Goal: Transaction & Acquisition: Purchase product/service

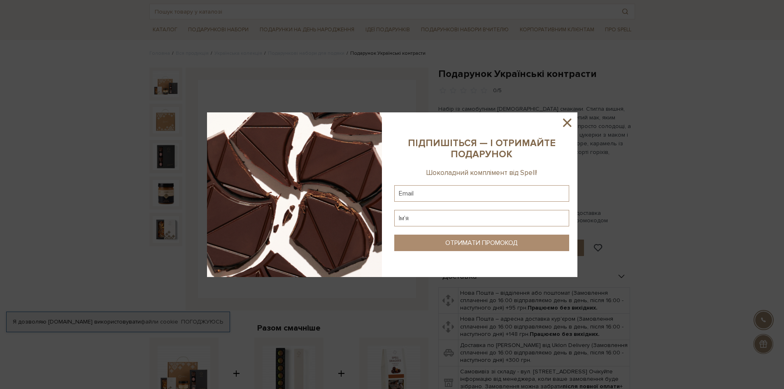
click at [568, 123] on icon at bounding box center [567, 123] width 14 height 14
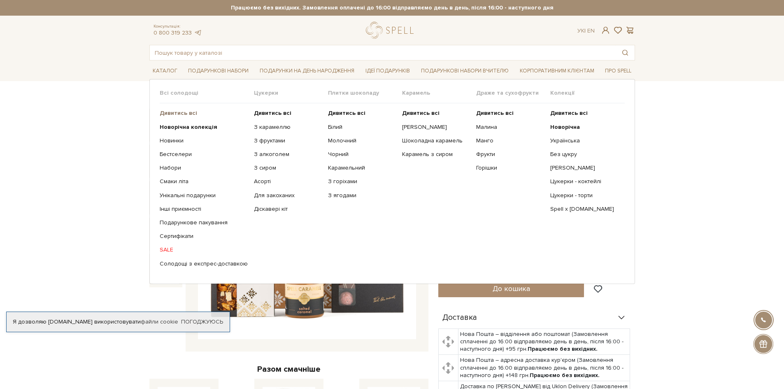
click at [169, 114] on b "Дивитись всі" at bounding box center [178, 112] width 37 height 7
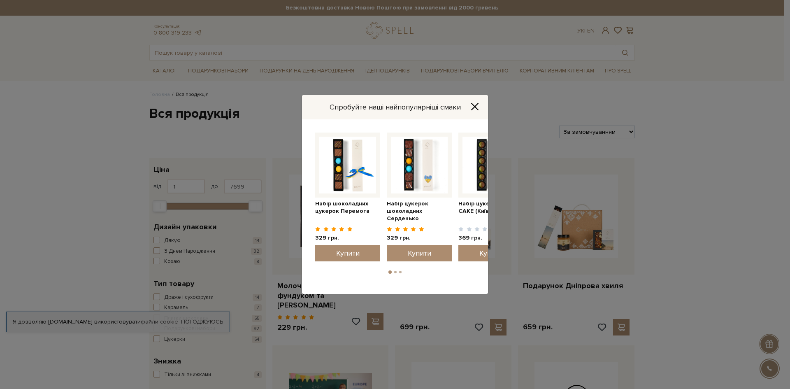
click at [474, 104] on icon "Close" at bounding box center [475, 106] width 8 height 8
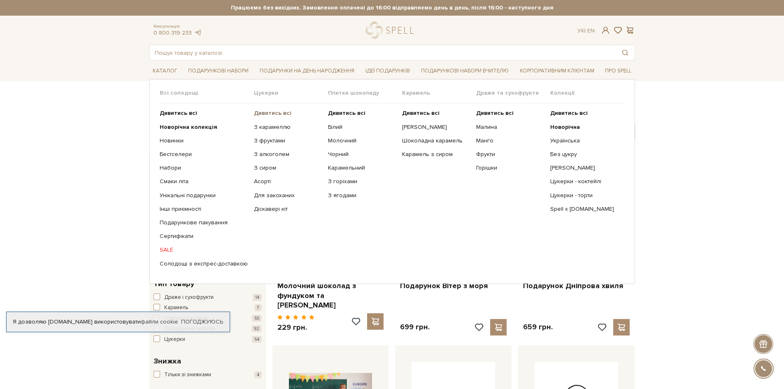
click at [275, 112] on b "Дивитись всі" at bounding box center [272, 112] width 37 height 7
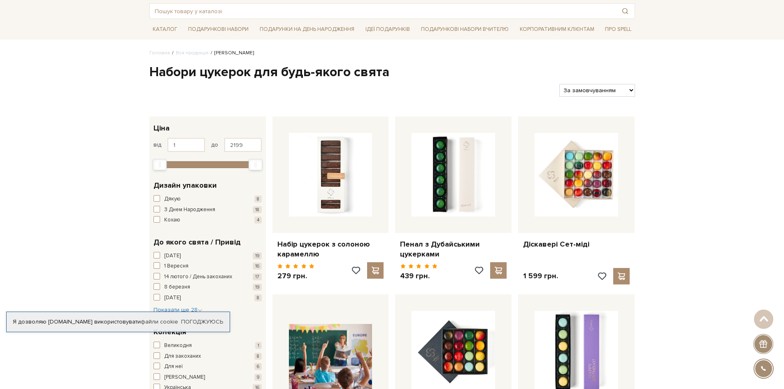
scroll to position [41, 0]
click at [625, 94] on select "За замовчуванням За Ціною (зростання) За Ціною (зменшення) Новинки За популярні…" at bounding box center [596, 90] width 75 height 13
select select "https://spellchocolate.com/our-productions/seti-cukerok/?sort=p.price&order=ASC"
click at [559, 84] on select "За замовчуванням За Ціною (зростання) За Ціною (зменшення) Новинки За популярні…" at bounding box center [596, 90] width 75 height 13
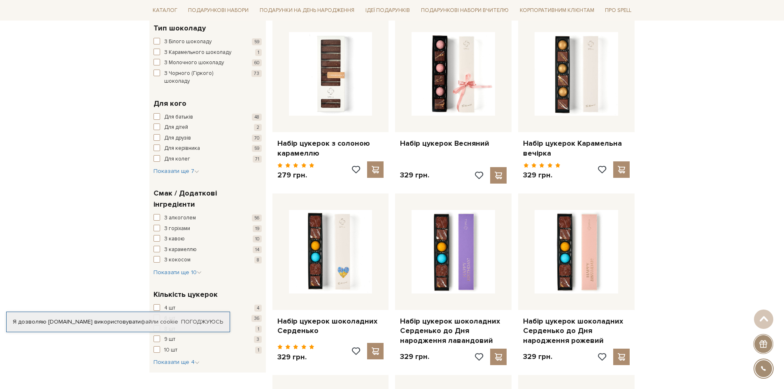
scroll to position [494, 0]
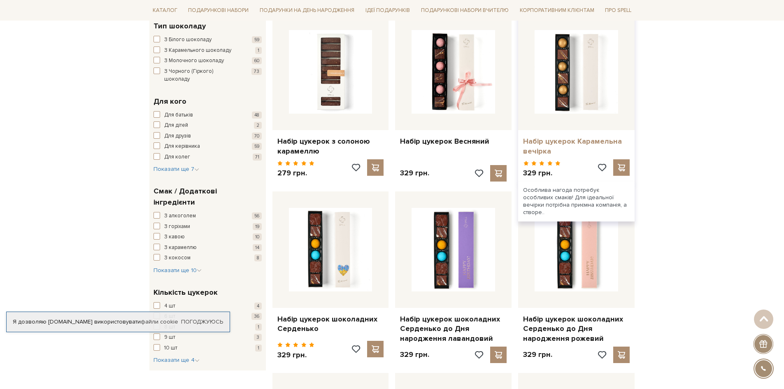
click at [587, 140] on link "Набір цукерок Карамельна вечірка" at bounding box center [576, 146] width 107 height 19
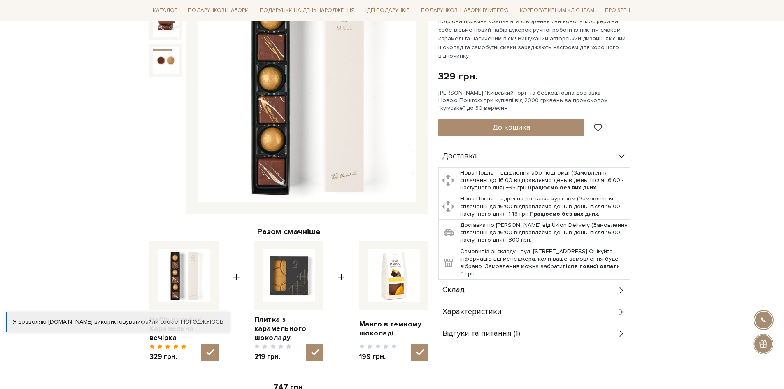
scroll to position [206, 0]
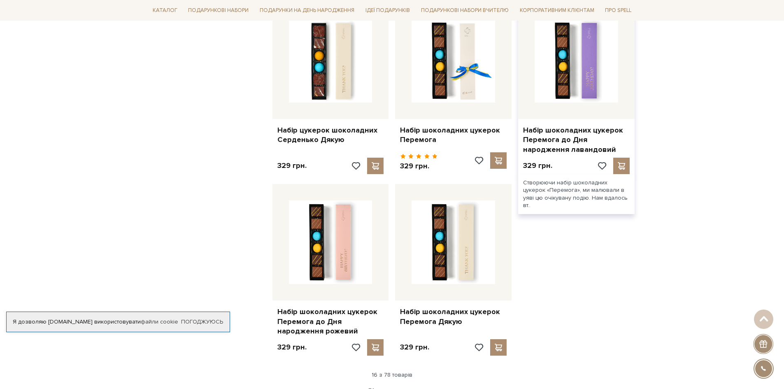
scroll to position [1029, 0]
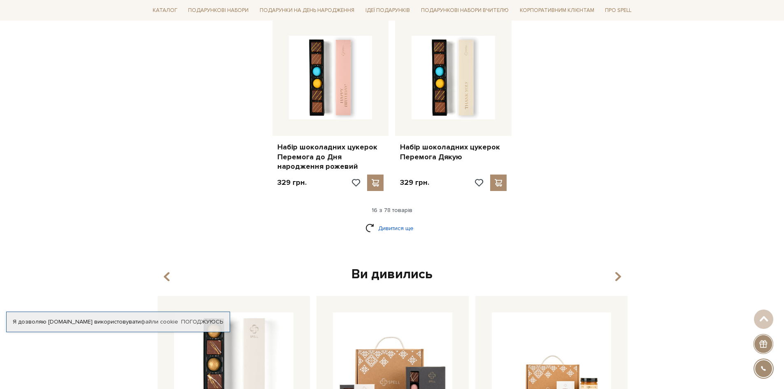
click at [390, 230] on link "Дивитися ще" at bounding box center [392, 228] width 54 height 14
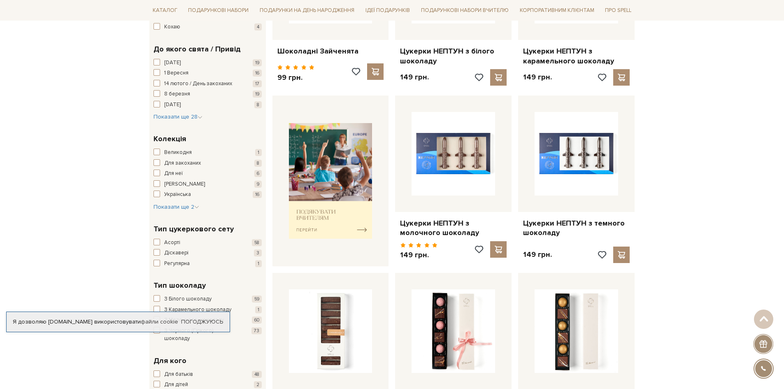
scroll to position [0, 0]
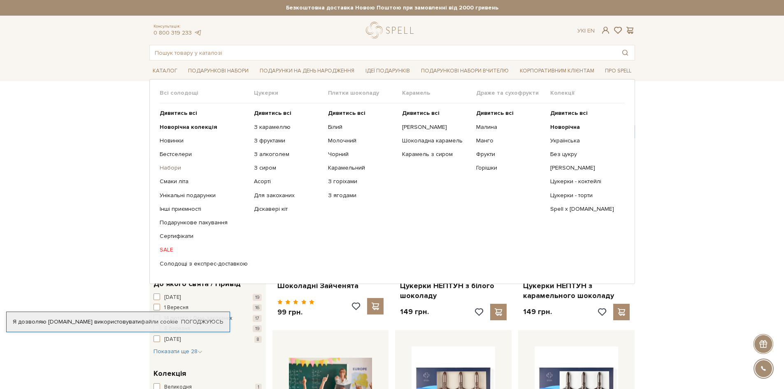
click at [168, 166] on link "Набори" at bounding box center [204, 167] width 88 height 7
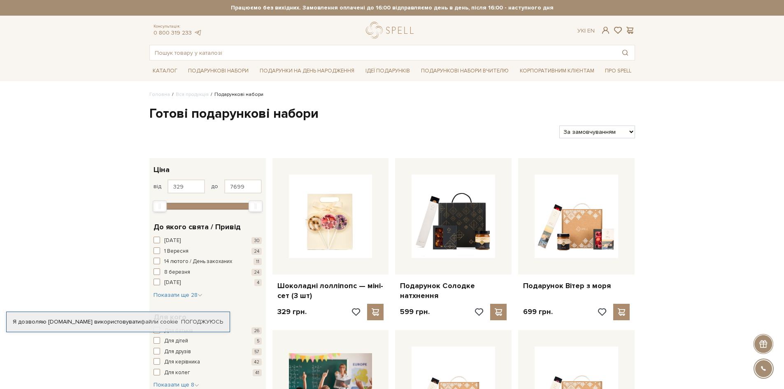
click at [617, 132] on select "За замовчуванням За Ціною (зростання) За Ціною (зменшення) Новинки За популярні…" at bounding box center [596, 132] width 75 height 13
select select "[URL][DOMAIN_NAME]"
click at [559, 126] on select "За замовчуванням За Ціною (зростання) За Ціною (зменшення) Новинки За популярні…" at bounding box center [596, 132] width 75 height 13
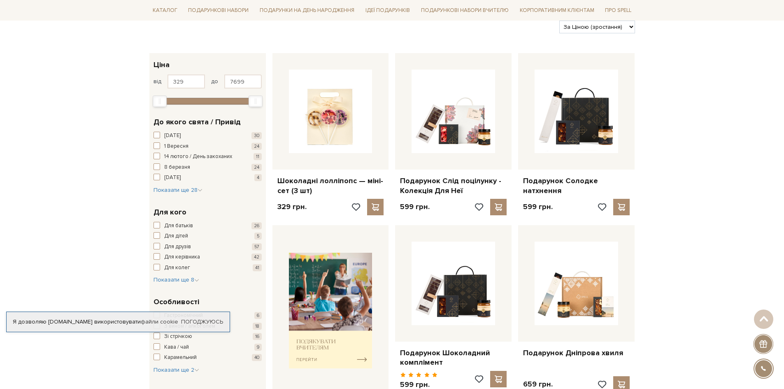
scroll to position [123, 0]
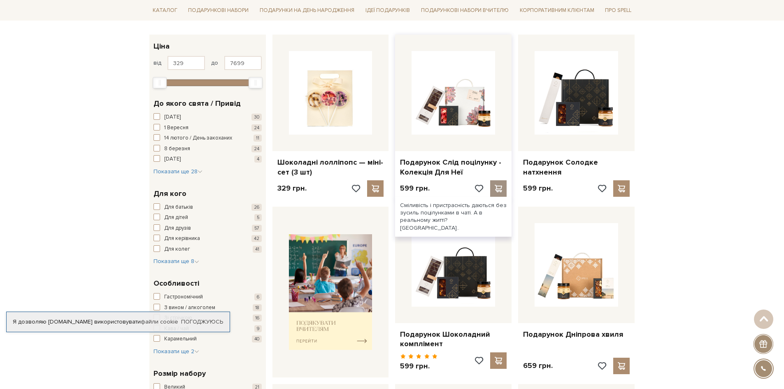
click at [498, 190] on span at bounding box center [499, 188] width 10 height 7
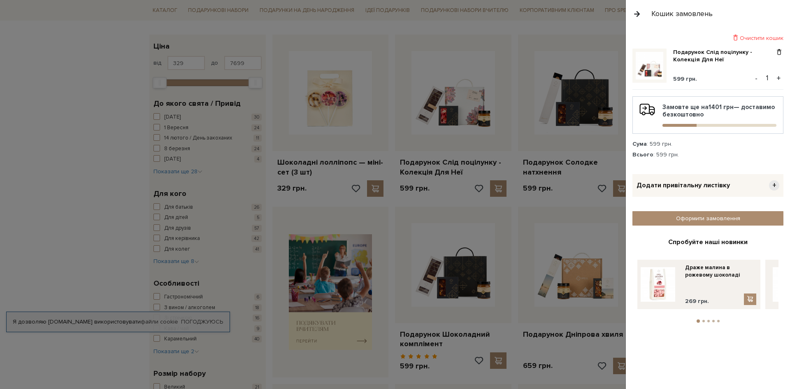
click at [602, 162] on div at bounding box center [395, 194] width 790 height 389
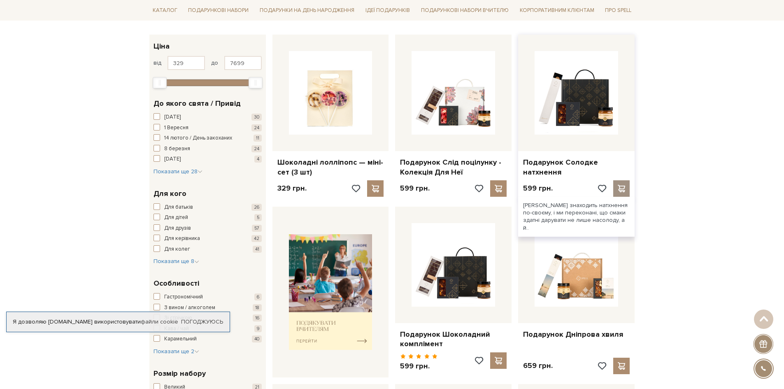
click at [624, 186] on span at bounding box center [622, 188] width 10 height 7
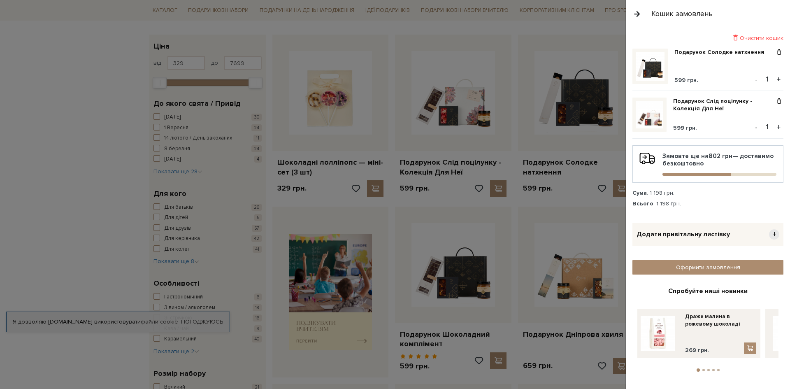
click at [487, 28] on div at bounding box center [395, 194] width 790 height 389
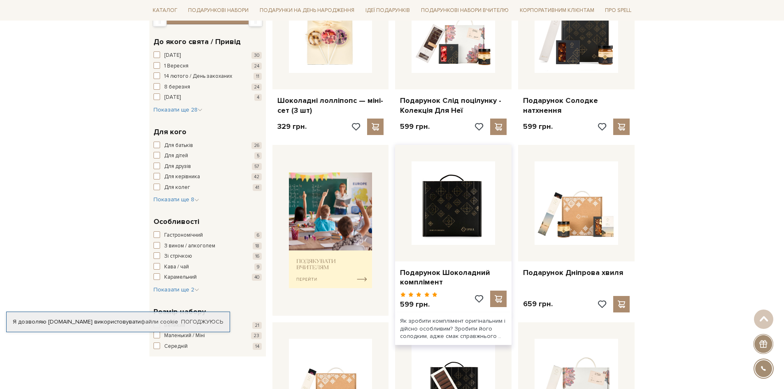
scroll to position [247, 0]
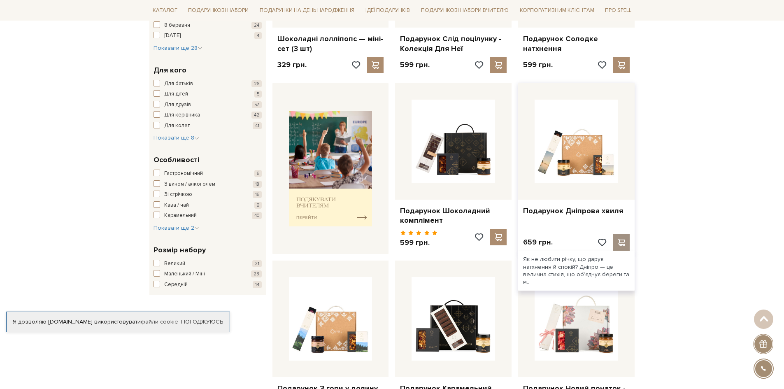
click at [620, 245] on span at bounding box center [622, 242] width 10 height 7
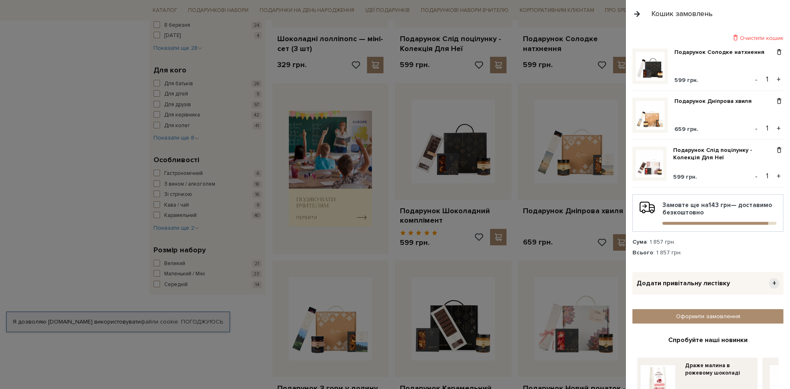
click at [368, 257] on div at bounding box center [395, 194] width 790 height 389
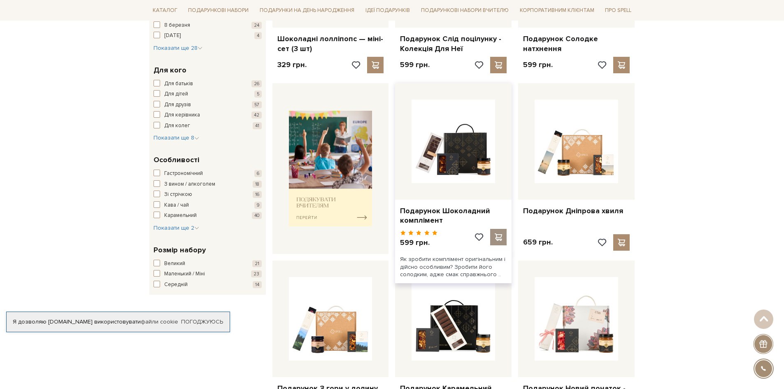
click at [497, 239] on span at bounding box center [499, 236] width 10 height 7
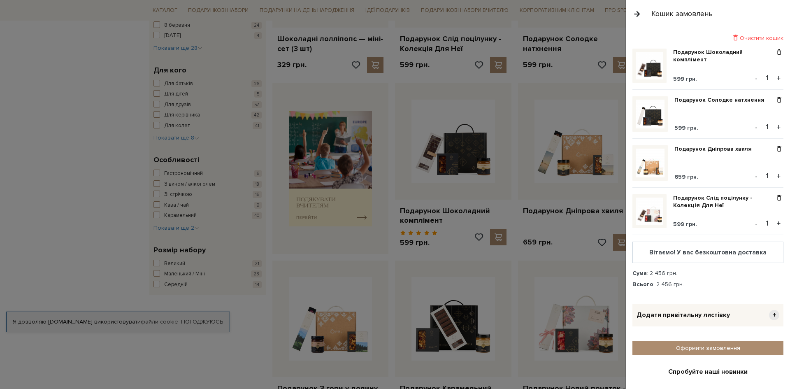
click at [100, 240] on div at bounding box center [395, 194] width 790 height 389
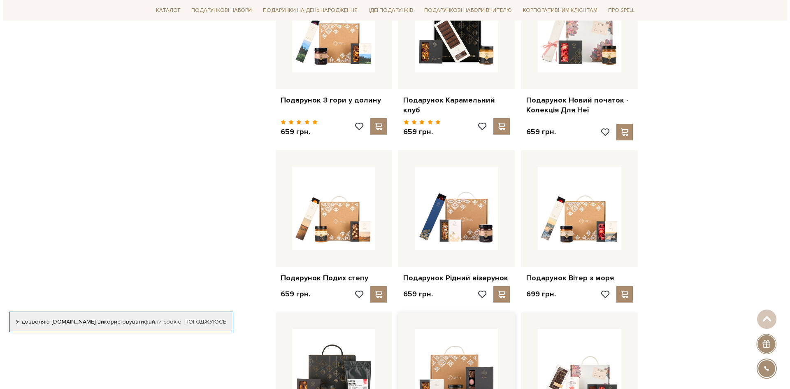
scroll to position [494, 0]
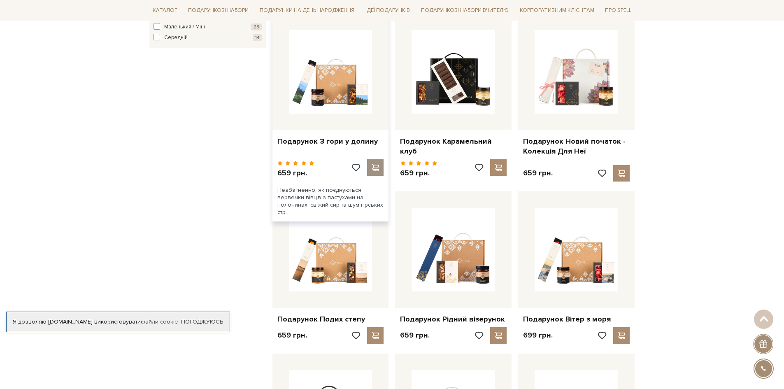
click at [373, 164] on span at bounding box center [375, 167] width 10 height 7
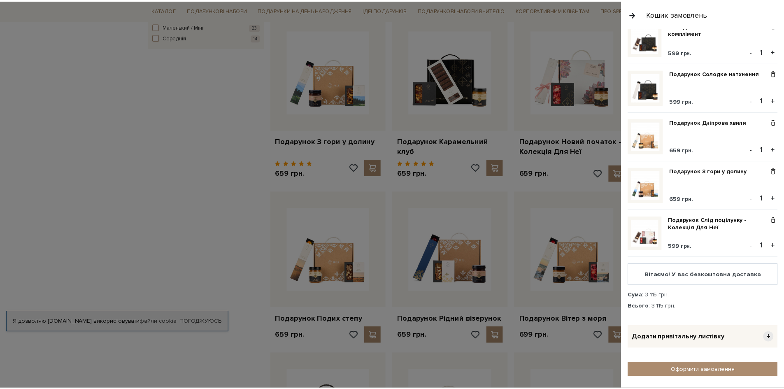
scroll to position [82, 0]
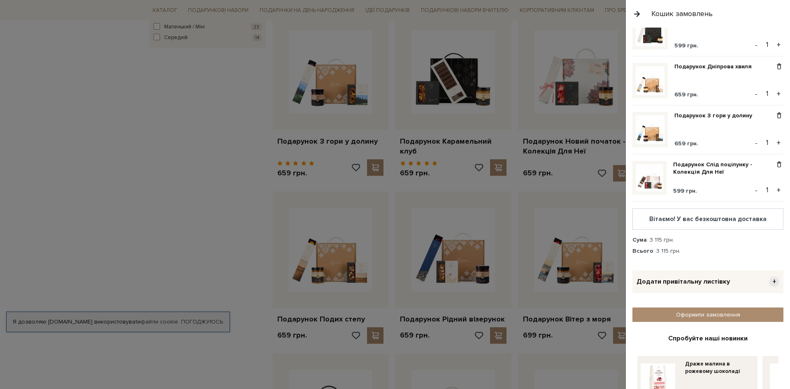
click at [740, 239] on div "Сума : 3 115 грн." at bounding box center [708, 239] width 151 height 7
click at [192, 139] on div at bounding box center [395, 194] width 790 height 389
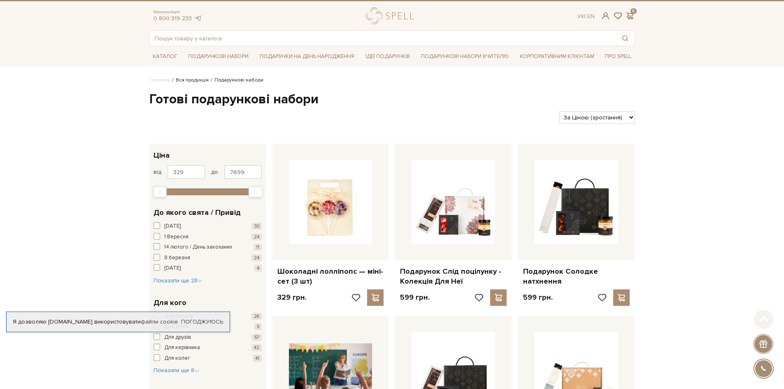
scroll to position [0, 0]
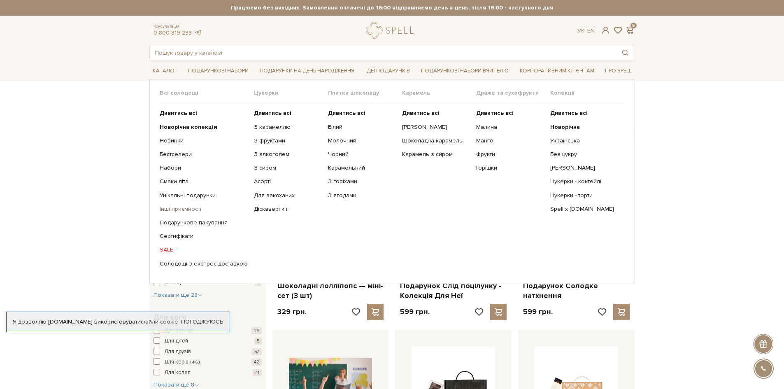
click at [175, 207] on link "Інші приємності" at bounding box center [204, 208] width 88 height 7
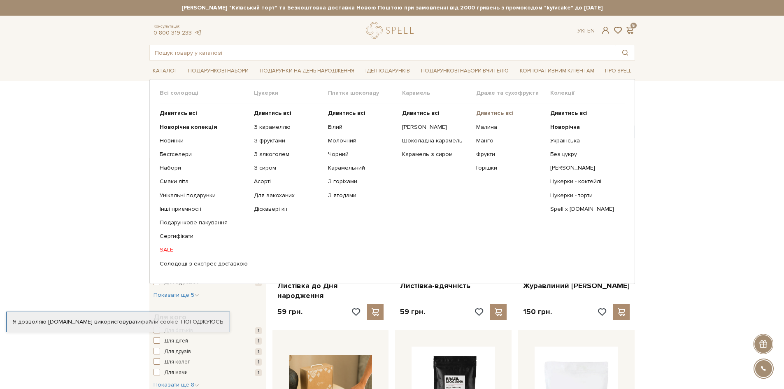
click at [498, 112] on b "Дивитись всі" at bounding box center [494, 112] width 37 height 7
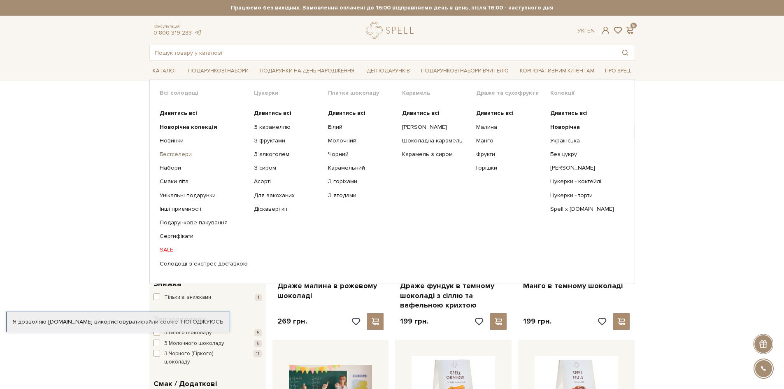
click at [164, 155] on link "Бестселери" at bounding box center [204, 154] width 88 height 7
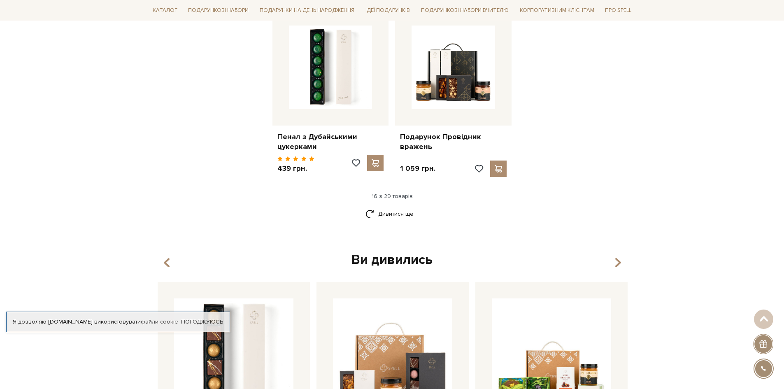
scroll to position [1070, 0]
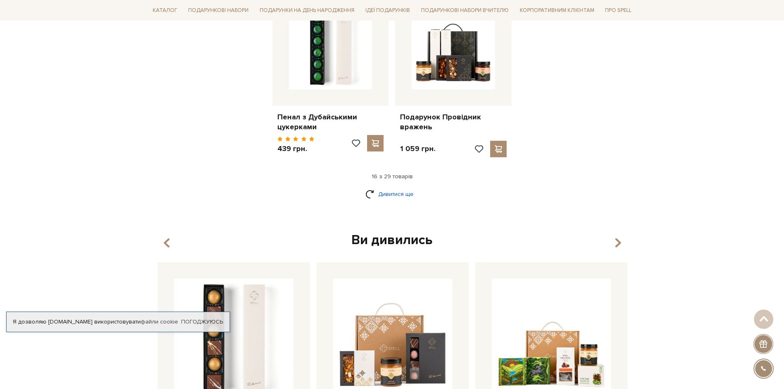
click at [396, 187] on link "Дивитися ще" at bounding box center [392, 194] width 54 height 14
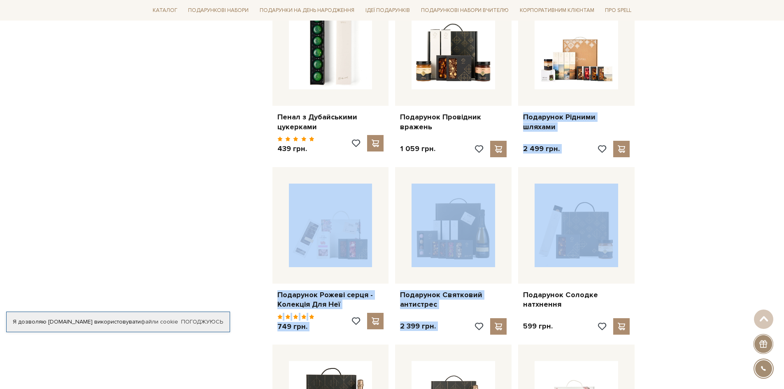
drag, startPoint x: 784, startPoint y: 207, endPoint x: 790, endPoint y: 52, distance: 154.5
click at [784, 53] on html "Подарункові набори SALE Корпоративним клієнтам Доставка і оплата Консультація: …" at bounding box center [392, 193] width 784 height 2527
click at [749, 168] on div "Головна Вся продукція Бестселлери Бестселлери Фільтри За замовчуванням За Ціною…" at bounding box center [392, 90] width 784 height 2139
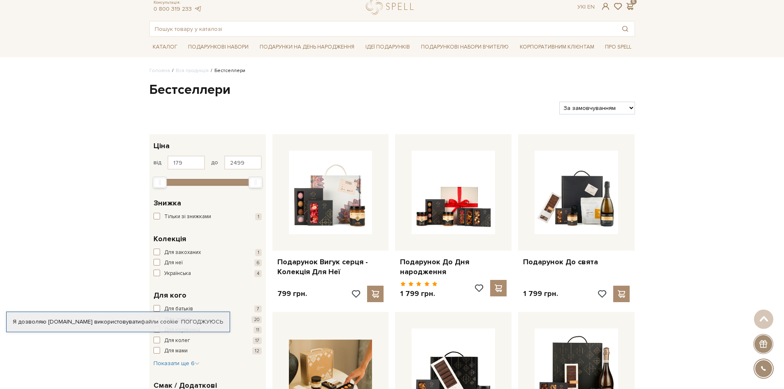
scroll to position [0, 0]
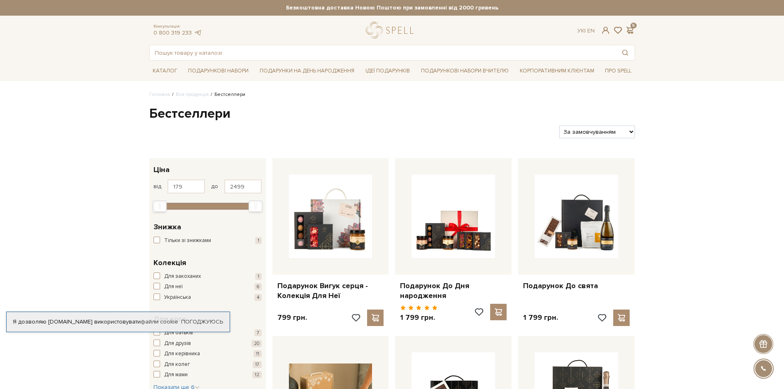
click at [633, 135] on select "За замовчуванням За Ціною (зростання) За Ціною (зменшення) Новинки За популярні…" at bounding box center [596, 132] width 75 height 13
select select "[URL][DOMAIN_NAME]"
click at [559, 126] on select "За замовчуванням За Ціною (зростання) За Ціною (зменшення) Новинки За популярні…" at bounding box center [596, 132] width 75 height 13
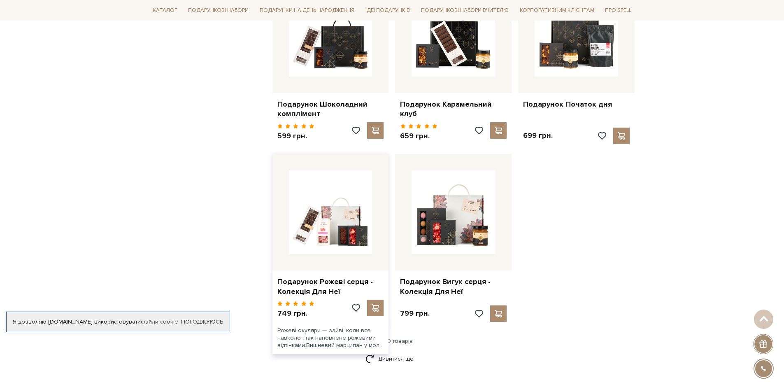
scroll to position [1070, 0]
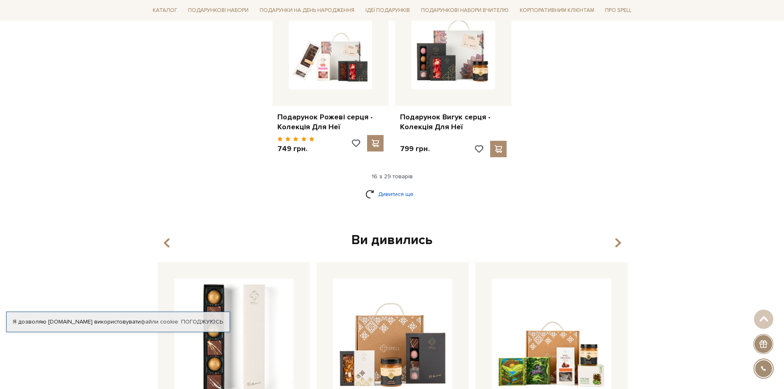
click at [396, 197] on link "Дивитися ще" at bounding box center [392, 194] width 54 height 14
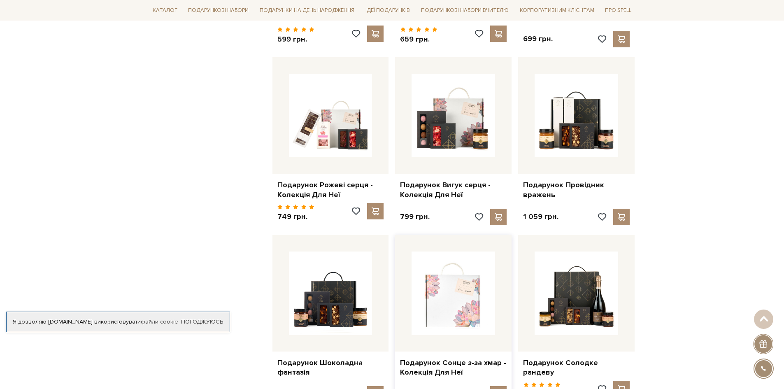
scroll to position [988, 0]
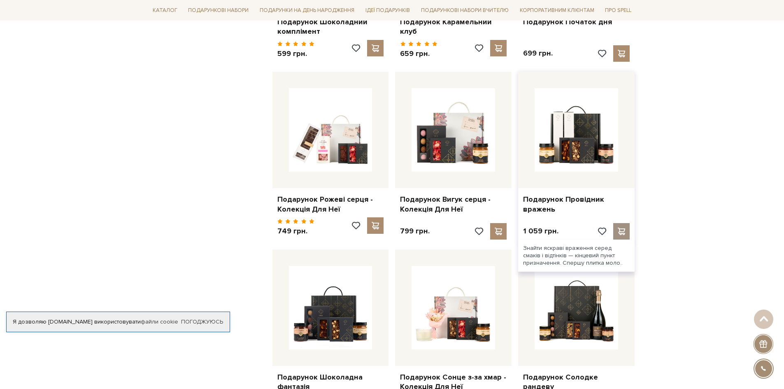
click at [622, 231] on span at bounding box center [622, 231] width 10 height 7
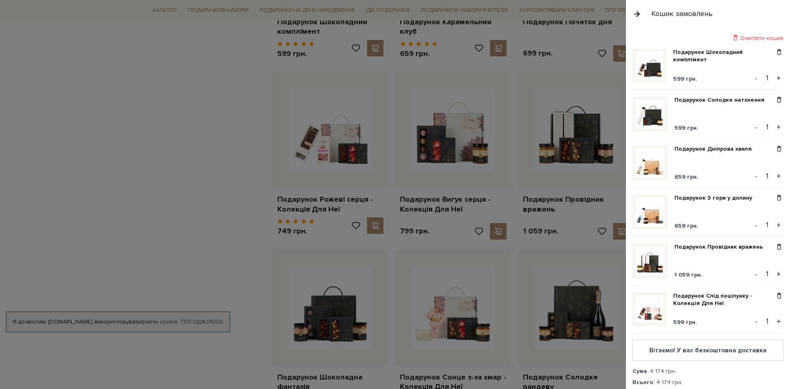
click at [214, 105] on div at bounding box center [395, 194] width 790 height 389
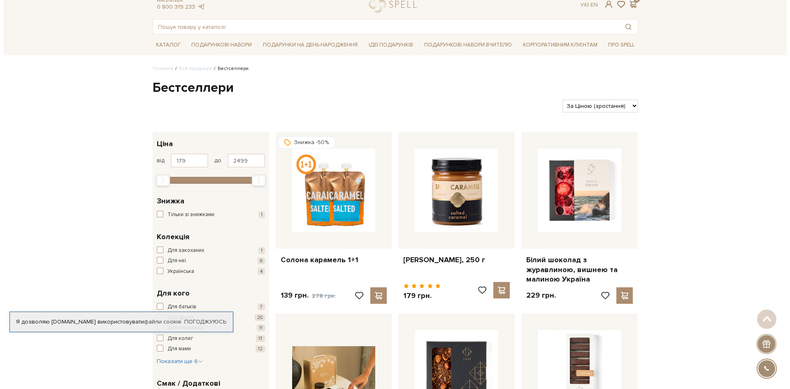
scroll to position [0, 0]
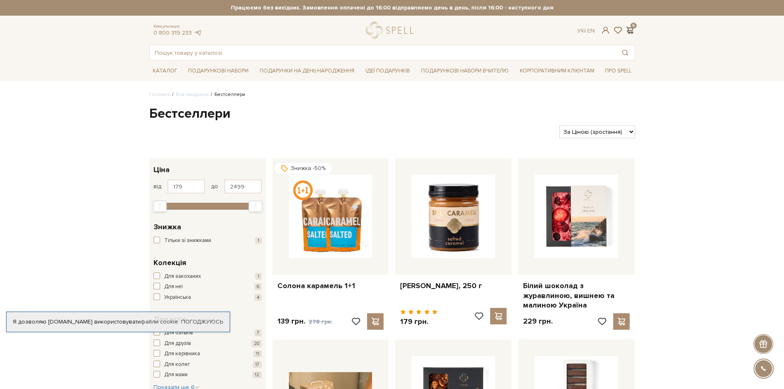
click at [629, 26] on span at bounding box center [630, 30] width 10 height 9
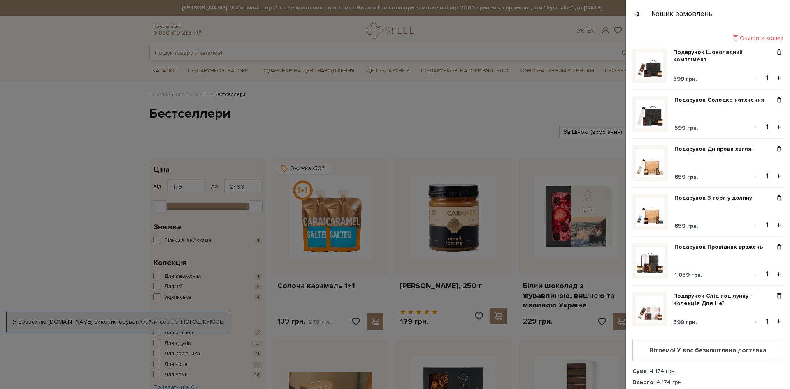
click at [777, 77] on button "+" at bounding box center [778, 78] width 9 height 12
click at [775, 126] on button "+" at bounding box center [778, 127] width 9 height 12
click at [774, 177] on button "+" at bounding box center [778, 176] width 9 height 12
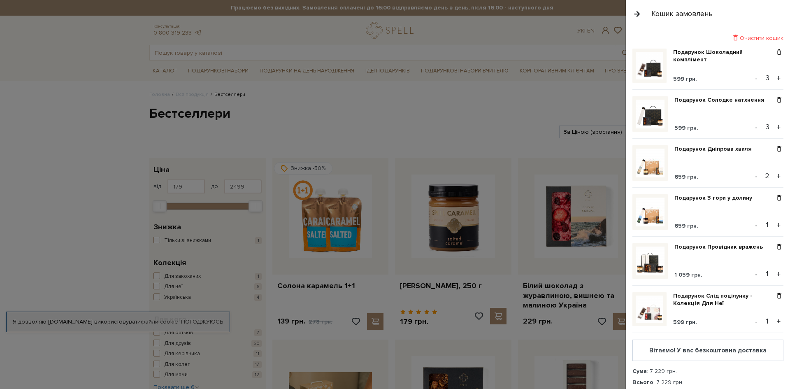
click at [777, 177] on button "+" at bounding box center [778, 176] width 9 height 12
click at [776, 177] on button "+" at bounding box center [778, 176] width 9 height 12
click at [752, 179] on button "-" at bounding box center [756, 176] width 8 height 12
click at [775, 227] on button "+" at bounding box center [778, 225] width 9 height 12
click at [775, 226] on button "+" at bounding box center [778, 225] width 9 height 12
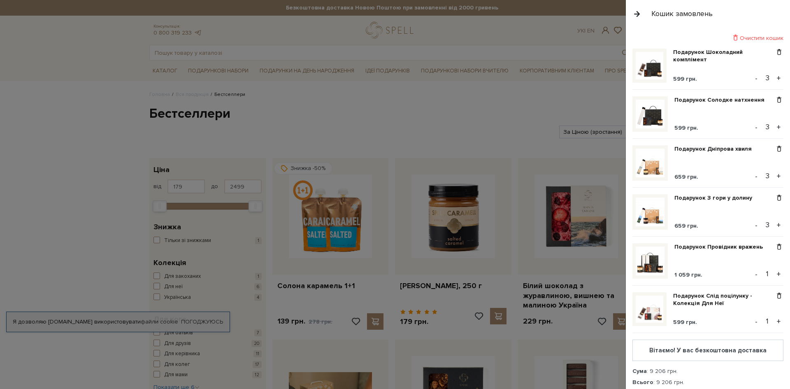
click at [775, 275] on button "+" at bounding box center [778, 274] width 9 height 12
click at [775, 274] on button "+" at bounding box center [778, 274] width 9 height 12
click at [775, 321] on button "+" at bounding box center [778, 321] width 9 height 12
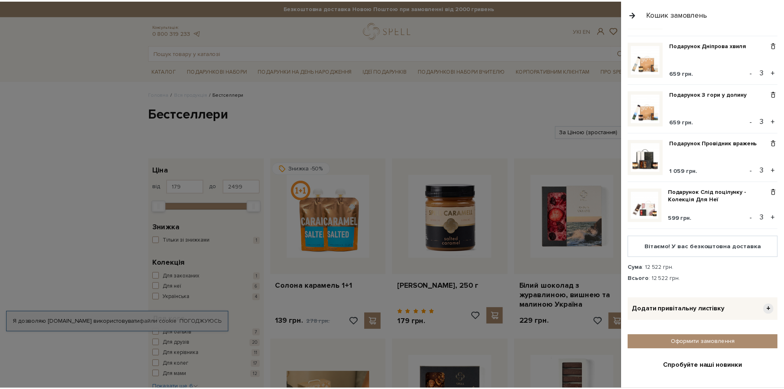
scroll to position [123, 0]
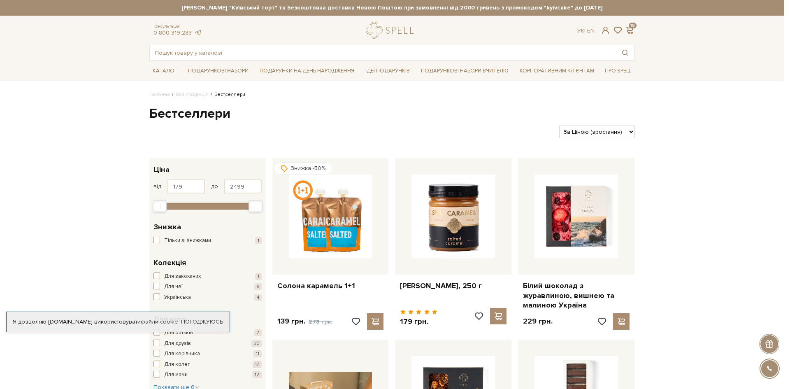
click at [556, 100] on div at bounding box center [395, 194] width 790 height 389
